Goal: Participate in discussion: Engage in conversation with other users on a specific topic

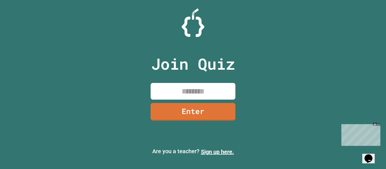
click at [183, 87] on input at bounding box center [192, 91] width 85 height 17
type input "********"
click at [214, 112] on link "Enter" at bounding box center [193, 111] width 84 height 19
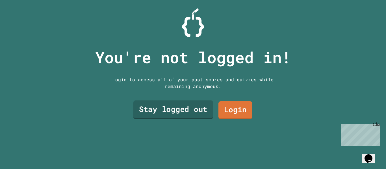
click at [201, 112] on link "Stay logged out" at bounding box center [173, 110] width 80 height 19
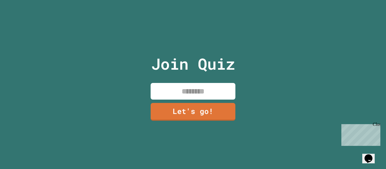
click at [195, 91] on input at bounding box center [192, 91] width 85 height 17
type input "*"
type input "*****"
click at [178, 111] on link "Let's go!" at bounding box center [193, 111] width 84 height 19
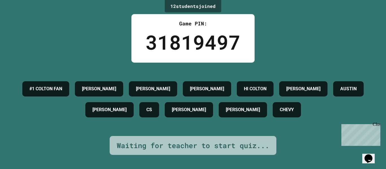
click at [164, 137] on div "Waiting for teacher to start quiz..." at bounding box center [193, 145] width 167 height 19
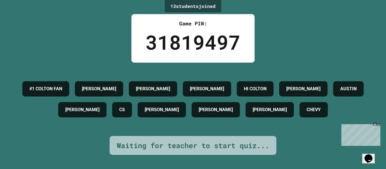
click at [240, 117] on div "[PERSON_NAME]" at bounding box center [215, 109] width 48 height 15
click at [358, 165] on div "13 student s joined Game PIN: 31819497 #1 COLTON FAN [PERSON_NAME] [PERSON_NAME…" at bounding box center [193, 84] width 386 height 169
click at [364, 149] on div "Opens Chat This icon Opens the chat window." at bounding box center [371, 149] width 14 height 0
click at [371, 158] on icon "Chat widget" at bounding box center [368, 158] width 8 height 8
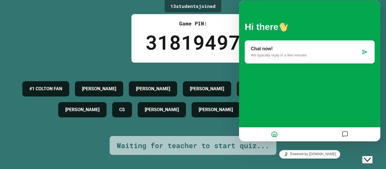
click at [335, 131] on div at bounding box center [344, 134] width 71 height 11
click at [345, 131] on icon "Messages" at bounding box center [344, 134] width 7 height 11
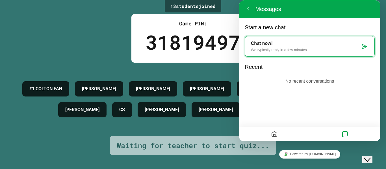
click at [285, 133] on div at bounding box center [274, 134] width 71 height 11
click at [278, 133] on button "Home" at bounding box center [274, 134] width 10 height 11
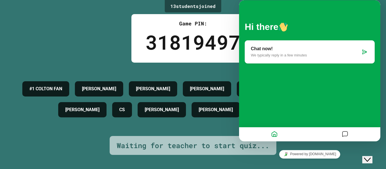
click at [369, 58] on div "Chat now! We typically reply in a few minutes" at bounding box center [310, 51] width 130 height 23
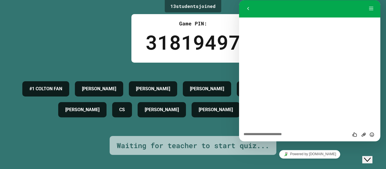
click at [239, 0] on textarea at bounding box center [239, 0] width 0 height 0
type textarea "**********"
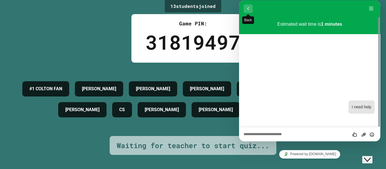
click at [249, 9] on button "Back" at bounding box center [247, 9] width 9 height 8
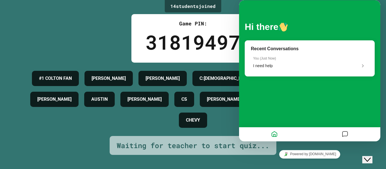
click at [339, 132] on div at bounding box center [344, 134] width 71 height 11
click at [342, 136] on icon "Messages" at bounding box center [344, 134] width 7 height 11
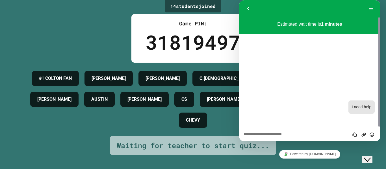
click at [370, 159] on button "Close Chat This icon closes the chat window." at bounding box center [367, 159] width 10 height 7
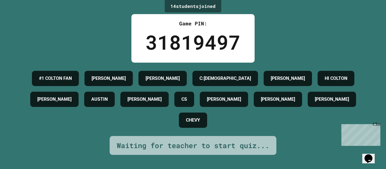
click at [369, 158] on icon "Chat widget" at bounding box center [368, 158] width 8 height 8
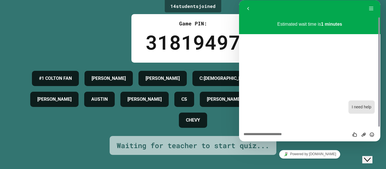
click at [369, 158] on icon "Close Chat This icon closes the chat window." at bounding box center [367, 159] width 7 height 7
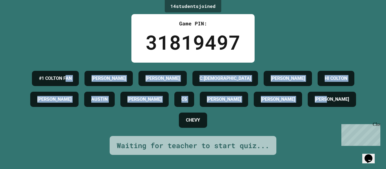
drag, startPoint x: 187, startPoint y: 126, endPoint x: 102, endPoint y: 87, distance: 94.0
click at [102, 87] on div "#1 COLTON FAN [PERSON_NAME]:[PERSON_NAME] HI [PERSON_NAME] [PERSON_NAME] CS [PE…" at bounding box center [192, 99] width 357 height 63
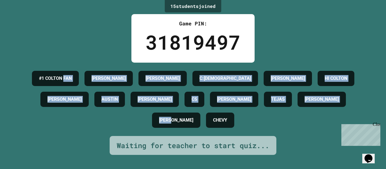
click at [34, 68] on div "#1 COLTON FAN [PERSON_NAME]:[PERSON_NAME] HI [PERSON_NAME] [PERSON_NAME] CS [PE…" at bounding box center [192, 99] width 357 height 63
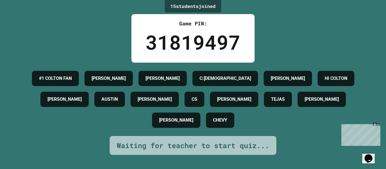
click at [183, 124] on h4 "[PERSON_NAME]" at bounding box center [176, 120] width 34 height 7
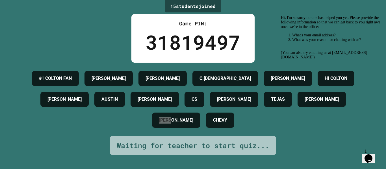
click at [364, 154] on div "Opens Chat This icon Opens the chat window." at bounding box center [368, 158] width 9 height 9
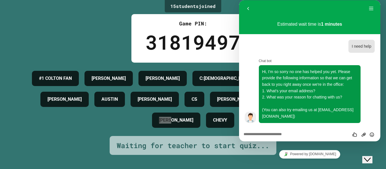
click at [364, 156] on div "Close Chat This icon closes the chat window." at bounding box center [367, 159] width 7 height 7
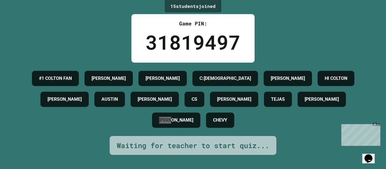
click at [364, 154] on div "Opens Chat This icon Opens the chat window." at bounding box center [368, 158] width 9 height 9
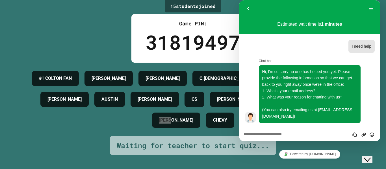
click at [239, 0] on div "Rate this chat Upload File Insert emoji" at bounding box center [239, 0] width 0 height 0
click at [239, 0] on textarea at bounding box center [239, 0] width 0 height 0
type textarea "****"
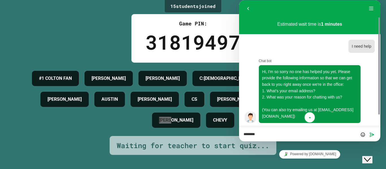
scroll to position [13, 0]
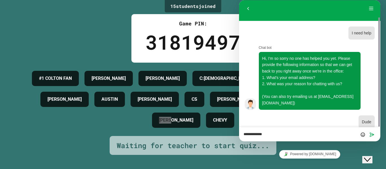
type textarea "**********"
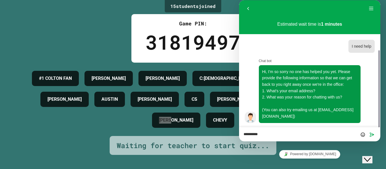
scroll to position [27, 0]
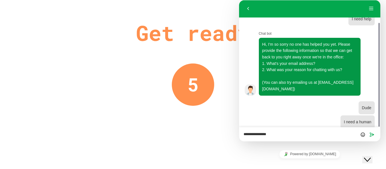
type textarea "**********"
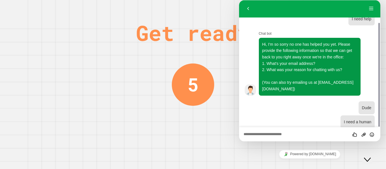
scroll to position [42, 0]
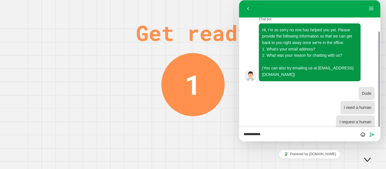
type textarea "**********"
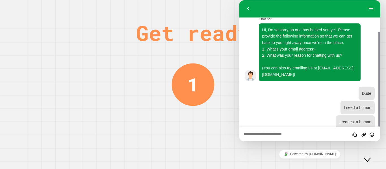
scroll to position [56, 0]
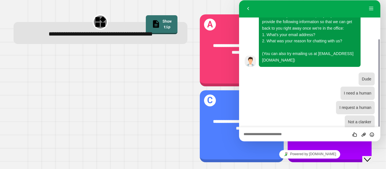
click at [370, 156] on icon "Close Chat This icon closes the chat window." at bounding box center [367, 159] width 7 height 7
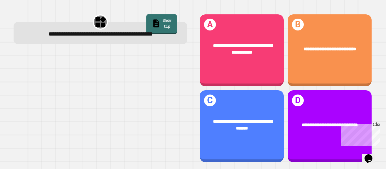
click at [163, 23] on link "Show tip" at bounding box center [161, 24] width 31 height 20
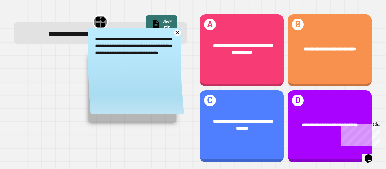
click at [178, 36] on icon at bounding box center [177, 32] width 7 height 7
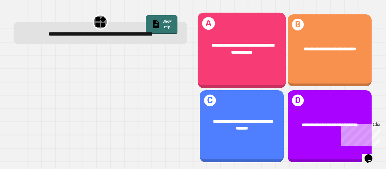
click at [224, 43] on span "**********" at bounding box center [242, 49] width 62 height 12
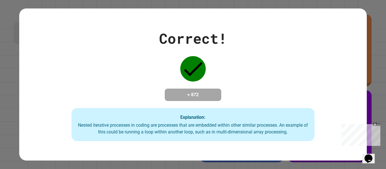
click at [374, 162] on button "Opens Chat This icon Opens the chat window." at bounding box center [368, 159] width 12 height 10
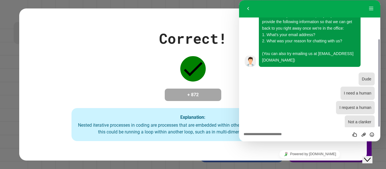
click at [372, 160] on button "Close Chat This icon closes the chat window." at bounding box center [367, 159] width 10 height 7
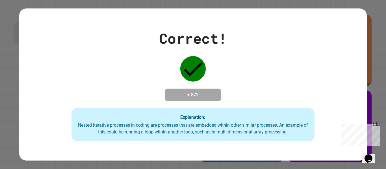
click at [304, 138] on div "Explanation: Nested iterative processes in coding are processes that are embedd…" at bounding box center [192, 124] width 243 height 33
click at [377, 126] on div "Close" at bounding box center [375, 125] width 7 height 7
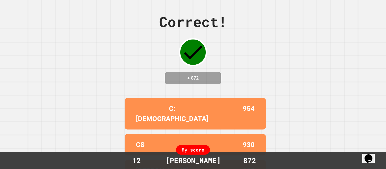
click at [235, 106] on div "C:[DEMOGRAPHIC_DATA] 954" at bounding box center [195, 114] width 141 height 32
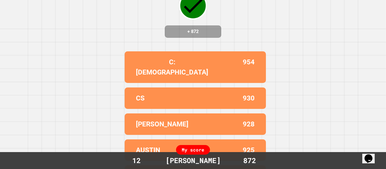
scroll to position [62, 0]
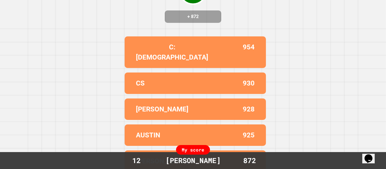
click at [218, 110] on div "[PERSON_NAME] 928" at bounding box center [195, 109] width 141 height 21
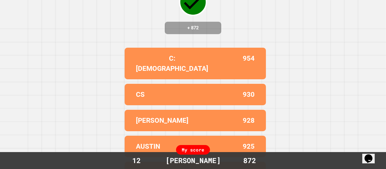
scroll to position [0, 0]
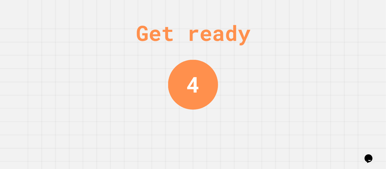
click at [220, 115] on div "Get ready 4" at bounding box center [193, 84] width 386 height 169
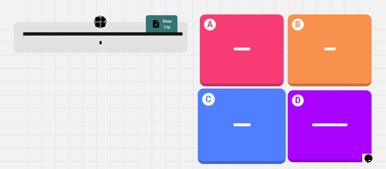
click at [248, 121] on div "**********" at bounding box center [241, 125] width 88 height 26
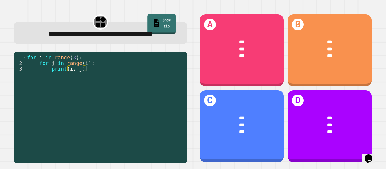
click at [151, 21] on link "Show tip" at bounding box center [161, 24] width 29 height 20
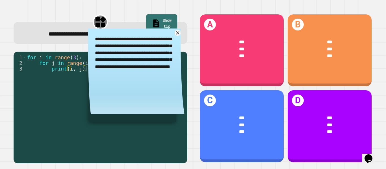
click at [152, 21] on icon at bounding box center [156, 24] width 9 height 10
click at [177, 35] on icon at bounding box center [177, 33] width 4 height 4
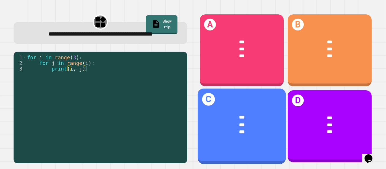
click at [215, 115] on div "***" at bounding box center [241, 117] width 69 height 7
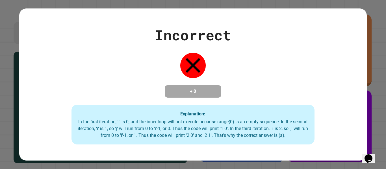
click at [218, 116] on div "Explanation: In the first iteration, 'i' is 0, and the inner loop will not exec…" at bounding box center [192, 125] width 243 height 40
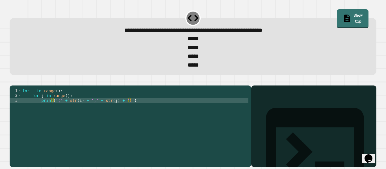
click at [61, 112] on div "for i in range ( ) : for j in range ( ) : print ( '(' + str ( i ) + ',' + str (…" at bounding box center [134, 124] width 227 height 72
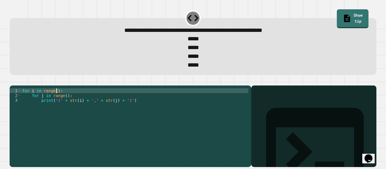
click at [57, 100] on div "for i in range ( ) : for j in range ( ) : print ( '(' + str ( i ) + ',' + str (…" at bounding box center [134, 124] width 227 height 72
click at [59, 111] on div "for i in range ( ) : for j in range ( ) : print ( '(' + str ( i ) + ',' + str (…" at bounding box center [134, 124] width 227 height 72
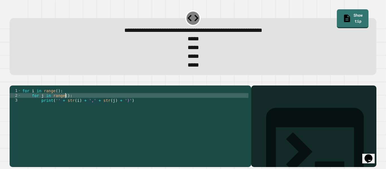
click at [64, 104] on div "for i in range ( ) : for j in range ( ) : print ( '' + str ( i ) + ',' + str ( …" at bounding box center [134, 124] width 227 height 72
click at [53, 98] on div "for i in range ( ) : for j in range ( ) : print ( '' + str ( i ) + ',' + str ( …" at bounding box center [134, 124] width 227 height 72
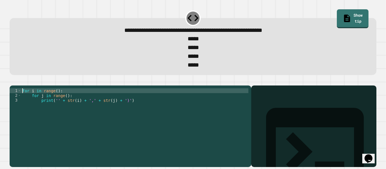
click at [56, 100] on div "for i in range ( ) : for j in range ( ) : print ( '' + str ( i ) + ',' + str ( …" at bounding box center [134, 124] width 227 height 72
click at [66, 106] on div "for i in range ( 9 ) : for j in range ( ) : print ( '' + str ( i ) + ',' + str …" at bounding box center [134, 124] width 227 height 72
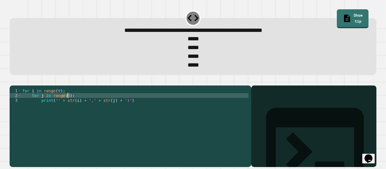
scroll to position [0, 6]
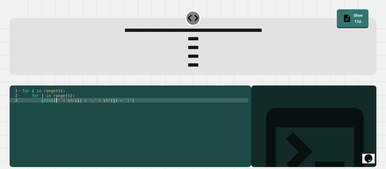
click at [57, 110] on div "for i in range ( 9 ) : for j in range ( 9 ) : print ( '' + str ( i ) + ',' + st…" at bounding box center [134, 124] width 227 height 72
click at [91, 111] on div "for i in range ( 9 ) : for j in range ( 9 ) : print ( '1' + str ( i ) + ',' + s…" at bounding box center [134, 124] width 227 height 72
click at [126, 110] on div "for i in range ( 9 ) : for j in range ( 9 ) : print ( '1' + str ( i ) + '2' + s…" at bounding box center [134, 124] width 227 height 72
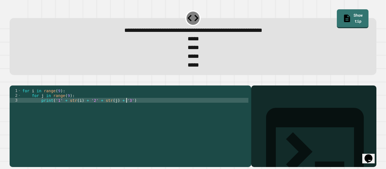
scroll to position [0, 13]
click at [12, 81] on button "button" at bounding box center [12, 81] width 0 height 0
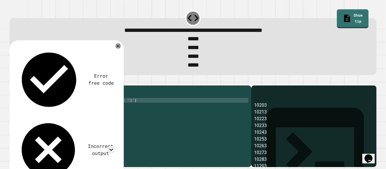
click at [91, 110] on div "for i in range ( 9 ) : for j in range ( 9 ) : print ( '1' + str ( i ) + '2' + s…" at bounding box center [134, 124] width 227 height 72
click at [127, 111] on div "for i in range ( 9 ) : for j in range ( 9 ) : print ( '1' + str ( i ) + '0' + s…" at bounding box center [134, 124] width 227 height 72
click at [12, 81] on icon "button" at bounding box center [12, 81] width 0 height 0
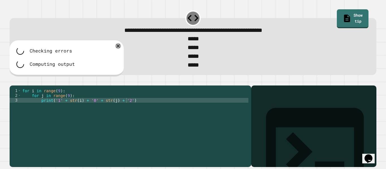
click at [20, 85] on div at bounding box center [193, 82] width 366 height 7
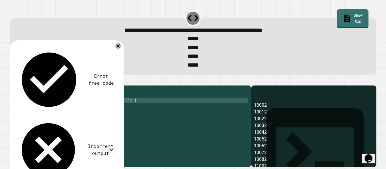
click at [59, 100] on div "for i in range ( 9 ) : for j in range ( 9 ) : print ( '1' + str ( i ) + '0' + s…" at bounding box center [134, 124] width 227 height 72
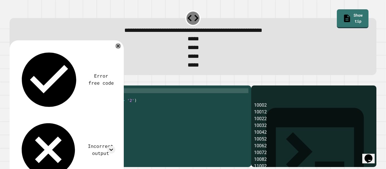
scroll to position [0, 5]
click at [67, 106] on div "for i in range ( ) : for j in range ( 9 ) : print ( '1' + str ( i ) + '0' + str…" at bounding box center [134, 124] width 227 height 72
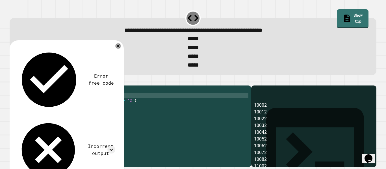
click at [18, 86] on icon "button" at bounding box center [16, 84] width 3 height 4
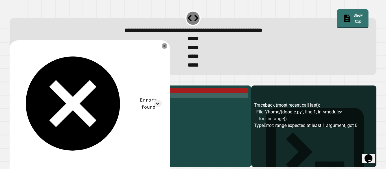
click at [56, 101] on div "for i in range ( ) : for j in range ( ) : print ( '1' + str ( i ) + '0' + str (…" at bounding box center [134, 124] width 227 height 72
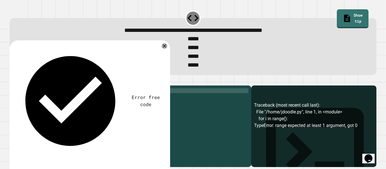
click at [12, 81] on icon "button" at bounding box center [12, 81] width 0 height 0
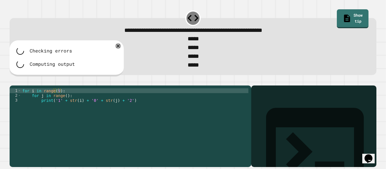
click at [16, 86] on div at bounding box center [193, 82] width 366 height 7
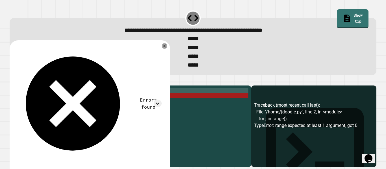
click at [66, 106] on div "for i in range ( 9 ) : for j in range ( ) : print ( '1' + str ( i ) + '0' + str…" at bounding box center [134, 124] width 227 height 72
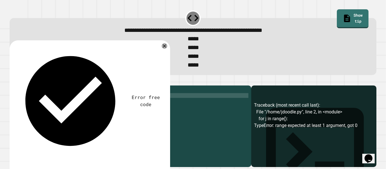
scroll to position [0, 6]
click at [12, 81] on icon "button" at bounding box center [12, 81] width 0 height 0
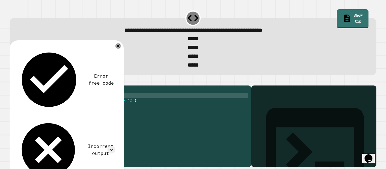
click at [66, 104] on div "for i in range ( 9 ) : for j in range ( 0 ) : print ( '1' + str ( i ) + '0' + s…" at bounding box center [134, 124] width 227 height 72
click at [12, 81] on icon "button" at bounding box center [12, 81] width 0 height 0
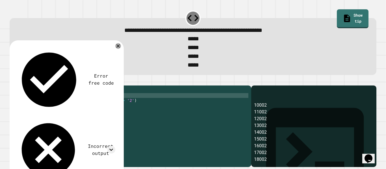
click at [316, 153] on div "10002 11002 12002 13002 14002 15002 16002 17002 18002" at bounding box center [313, 134] width 119 height 65
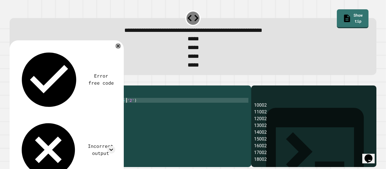
click at [126, 112] on div "for i in range ( 9 ) : for j in range ( 1 ) : print ( '1' + str ( i ) + '0' + s…" at bounding box center [134, 124] width 227 height 72
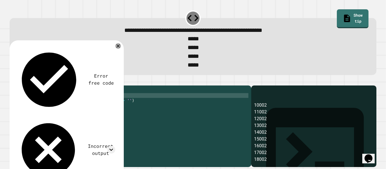
click at [64, 103] on div "for i in range ( 9 ) : for j in range ( 1 ) : print ( '1' + str ( i ) + '0' + s…" at bounding box center [134, 124] width 227 height 72
click at [12, 81] on button "button" at bounding box center [12, 81] width 0 height 0
click at [68, 105] on div "for i in range ( 9 ) : for j in range ( 9 ) : print ( '1' + str ( i ) + '0' + s…" at bounding box center [134, 124] width 227 height 72
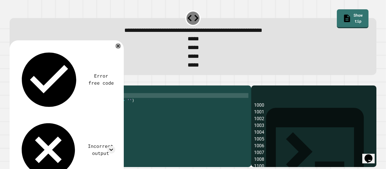
scroll to position [0, 6]
click at [90, 109] on div "for i in range ( 9 ) : for j in range ( 1 ) : print ( '1' + str ( i ) + '0' + s…" at bounding box center [134, 124] width 227 height 72
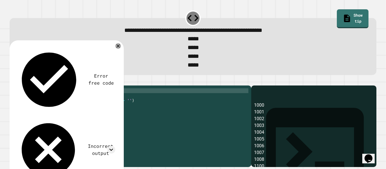
click at [58, 100] on div "for i in range ( 9 ) : for j in range ( 1 ) : print ( '1' + str ( i ) + '0' + s…" at bounding box center [134, 124] width 227 height 72
click at [67, 106] on div "for i in range ( 1 ) : for j in range ( 1 ) : print ( '1' + str ( i ) + '0' + s…" at bounding box center [134, 124] width 227 height 72
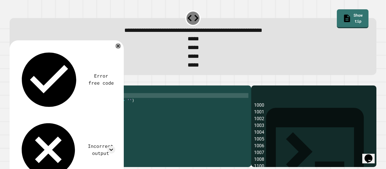
scroll to position [0, 6]
click at [12, 81] on button "button" at bounding box center [12, 81] width 0 height 0
click at [66, 106] on div "for i in range ( 1 ) : for j in range ( 4 ) : print ( '1' + str ( i ) + '0' + s…" at bounding box center [134, 124] width 227 height 72
click at [57, 101] on div "for i in range ( 1 ) : for j in range ( 4 ) : print ( '1' + str ( i ) + '0' + s…" at bounding box center [134, 124] width 227 height 72
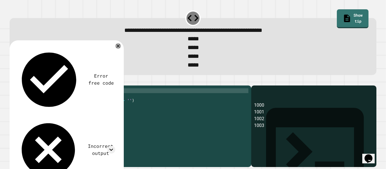
click at [125, 111] on div "for i in range ( 1 ) : for j in range ( 4 ) : print ( '1' + str ( i ) + '0' + s…" at bounding box center [134, 124] width 227 height 72
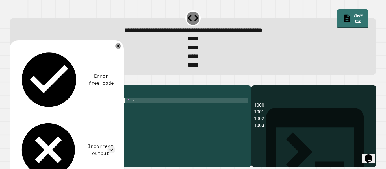
scroll to position [0, 13]
click at [12, 81] on icon "button" at bounding box center [12, 81] width 0 height 0
click at [57, 101] on div "for i in range ( 1 ) : for j in range ( 4 ) : print ( '1' + str ( i ) + '0' + s…" at bounding box center [134, 124] width 227 height 72
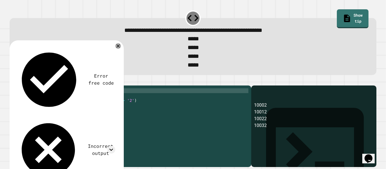
scroll to position [0, 5]
click at [67, 105] on div "for i in range ( 1 ) : for j in range ( 4 ) : print ( '1' + str ( i ) + '0' + s…" at bounding box center [134, 124] width 227 height 72
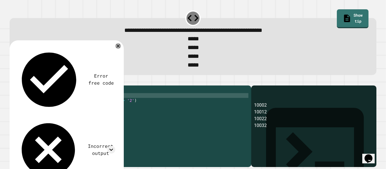
scroll to position [0, 6]
click at [11, 86] on div at bounding box center [193, 82] width 366 height 7
click at [12, 81] on icon "button" at bounding box center [12, 81] width 0 height 0
click at [67, 105] on div "for i in range ( 1 ) : for j in range ( 2 ) : print ( '1' + str ( i ) + '0' + s…" at bounding box center [134, 124] width 227 height 72
click at [58, 99] on div "for i in range ( 1 ) : for j in range ( 4 ) : print ( '1' + str ( i ) + '0' + s…" at bounding box center [134, 124] width 227 height 72
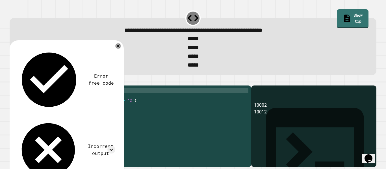
scroll to position [0, 5]
click at [12, 81] on icon "button" at bounding box center [12, 81] width 0 height 0
click at [58, 100] on div "for i in range ( 1 ) : for j in range ( 4 ) : print ( '1' + str ( i ) + '0' + s…" at bounding box center [134, 124] width 227 height 72
click at [68, 106] on div "for i in range ( 4 ) : for j in range ( 4 ) : print ( '1' + str ( i ) + '0' + s…" at bounding box center [134, 124] width 227 height 72
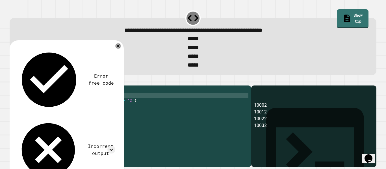
scroll to position [0, 6]
type textarea "**********"
click at [12, 81] on icon "button" at bounding box center [12, 81] width 0 height 0
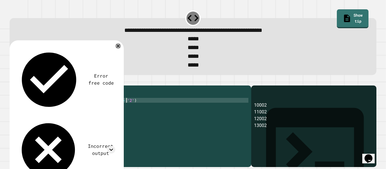
click at [126, 111] on div "for i in range ( 4 ) : for j in range ( 1 ) : print ( '1' + str ( i ) + '0' + s…" at bounding box center [134, 124] width 227 height 72
click at [345, 16] on icon at bounding box center [347, 18] width 5 height 8
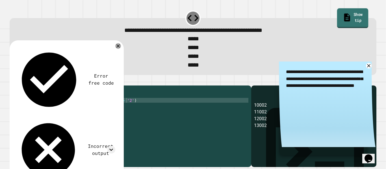
click at [344, 16] on icon at bounding box center [347, 18] width 6 height 8
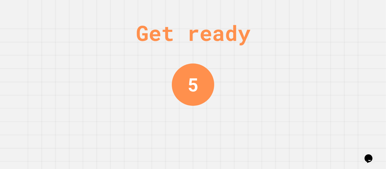
scroll to position [0, 0]
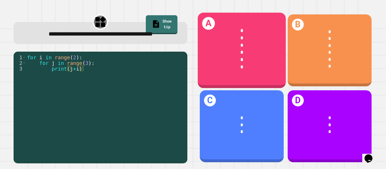
click at [250, 38] on div "*" at bounding box center [241, 37] width 69 height 7
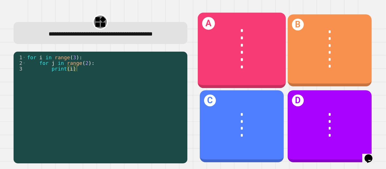
click at [239, 45] on div "*" at bounding box center [241, 45] width 69 height 7
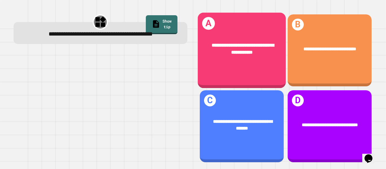
click at [270, 62] on div "**********" at bounding box center [241, 48] width 88 height 33
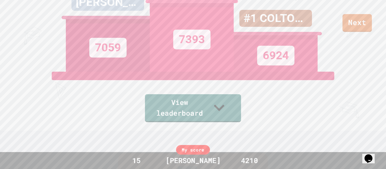
click at [230, 110] on icon at bounding box center [218, 107] width 21 height 21
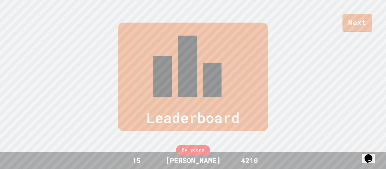
scroll to position [233, 0]
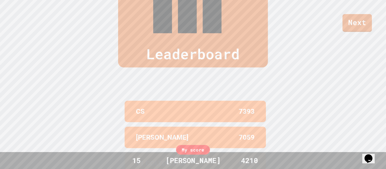
click at [355, 18] on link "Next" at bounding box center [356, 23] width 29 height 18
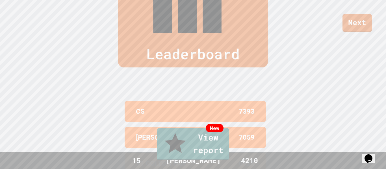
click at [220, 147] on link "New View report" at bounding box center [193, 144] width 72 height 32
